Goal: Information Seeking & Learning: Learn about a topic

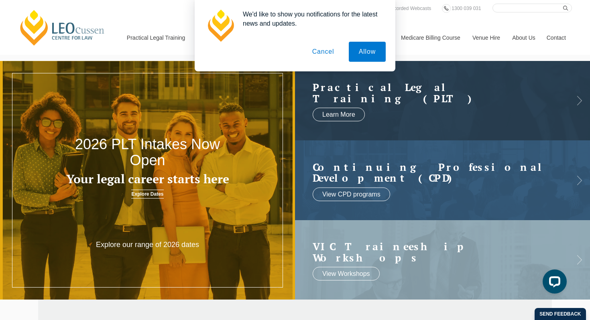
click at [326, 54] on button "Cancel" at bounding box center [323, 52] width 42 height 20
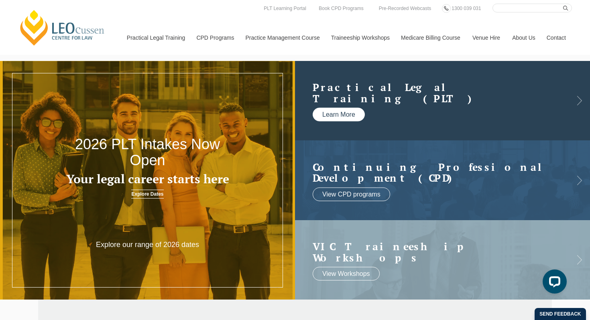
click at [350, 112] on link "Learn More" at bounding box center [339, 115] width 52 height 14
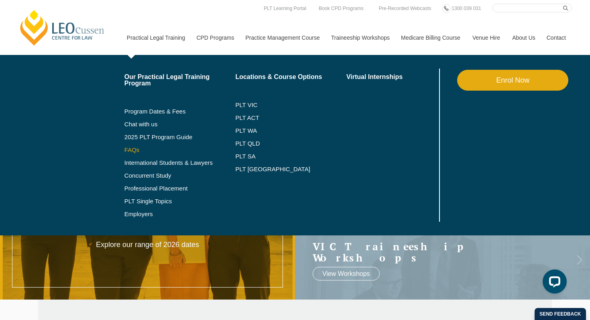
click at [124, 150] on link "FAQs" at bounding box center [179, 150] width 111 height 6
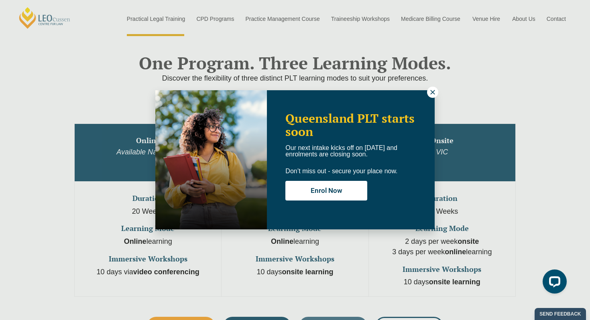
click at [432, 90] on icon at bounding box center [432, 92] width 7 height 7
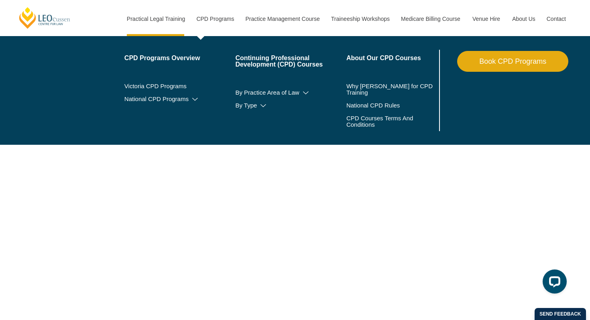
scroll to position [2557, 0]
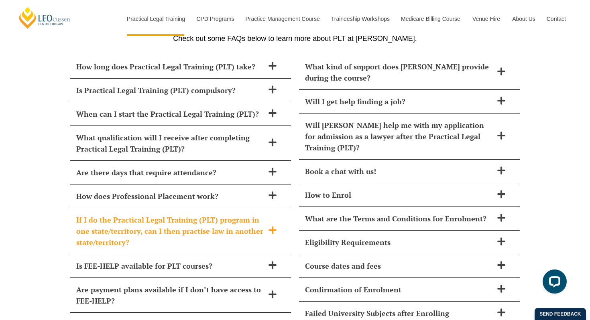
scroll to position [3501, 0]
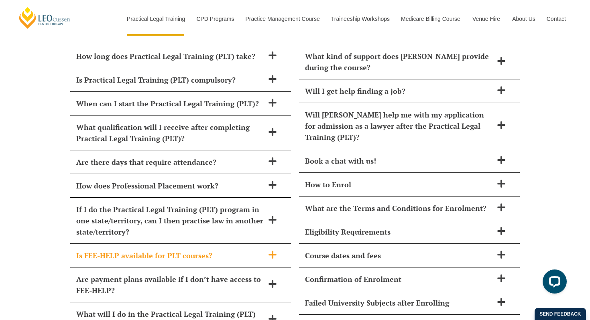
click at [273, 251] on icon at bounding box center [273, 255] width 8 height 8
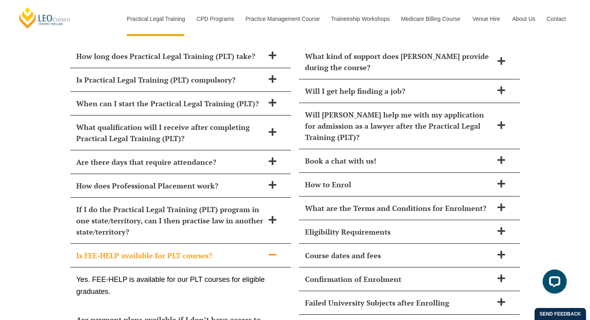
click at [273, 254] on icon at bounding box center [273, 255] width 8 height 2
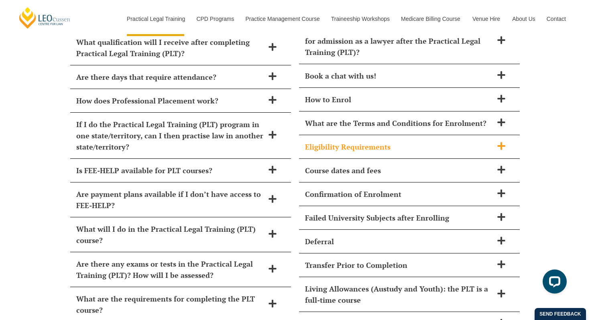
scroll to position [3589, 0]
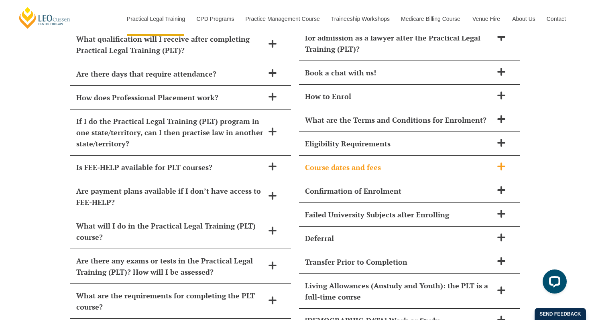
click at [499, 162] on icon at bounding box center [501, 166] width 9 height 9
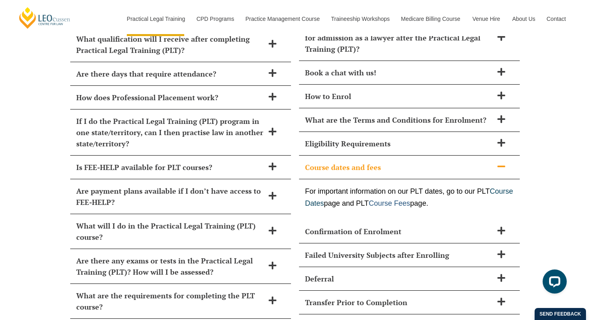
click at [410, 199] on link "Course Fees" at bounding box center [389, 203] width 41 height 8
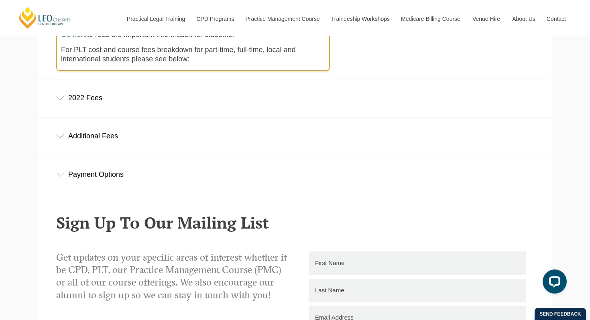
scroll to position [278, 0]
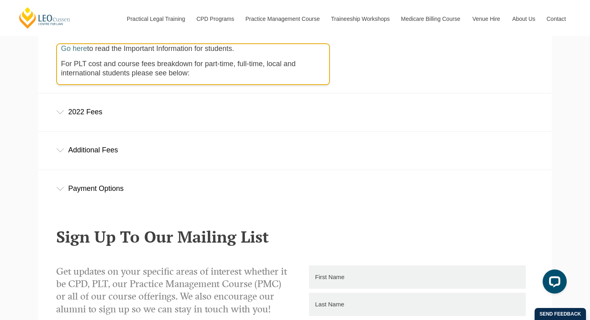
click at [60, 110] on icon at bounding box center [60, 112] width 8 height 4
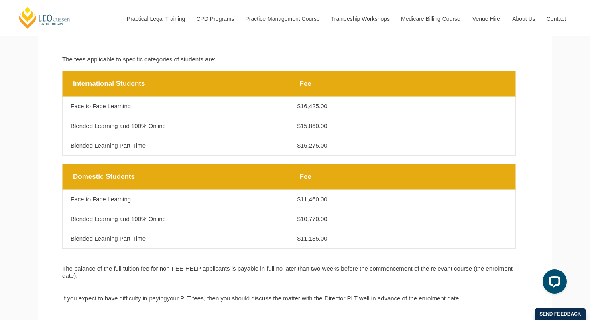
scroll to position [379, 0]
